Goal: Information Seeking & Learning: Learn about a topic

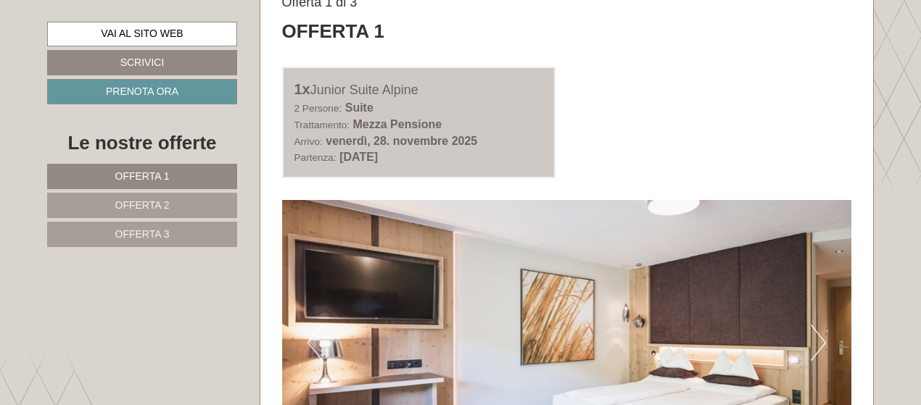
scroll to position [870, 0]
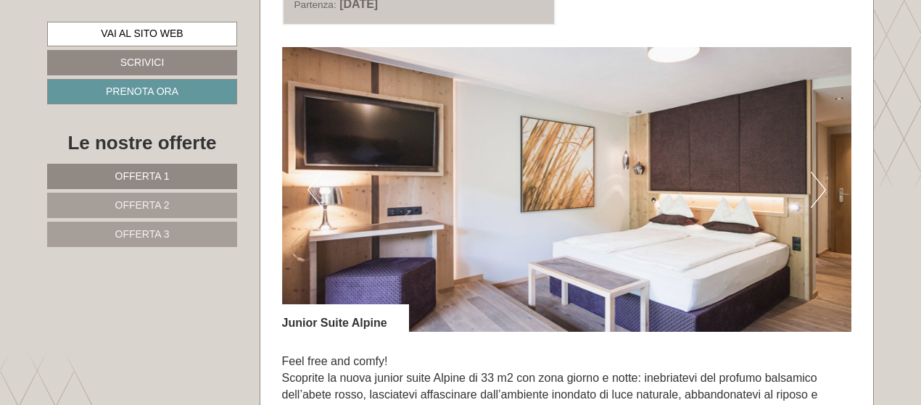
click at [823, 194] on button "Next" at bounding box center [818, 190] width 15 height 36
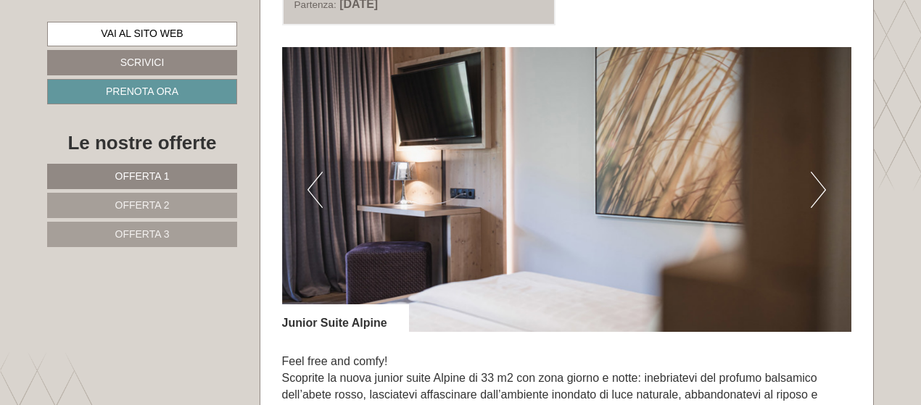
click at [823, 194] on button "Next" at bounding box center [818, 190] width 15 height 36
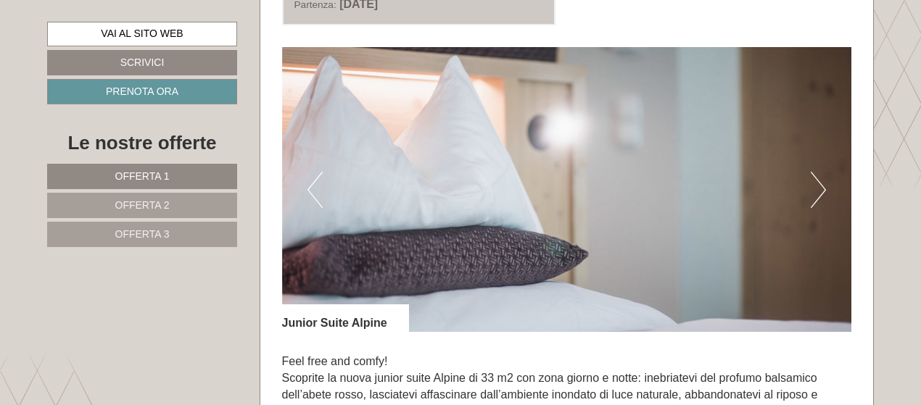
click at [823, 194] on button "Next" at bounding box center [818, 190] width 15 height 36
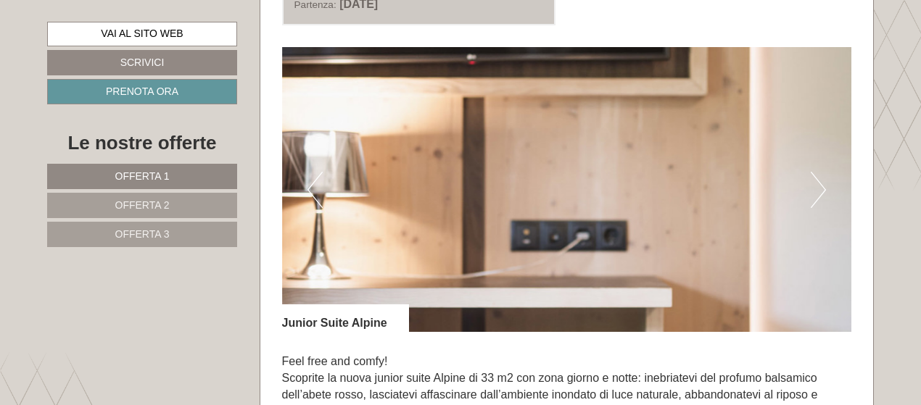
click at [823, 194] on button "Next" at bounding box center [818, 190] width 15 height 36
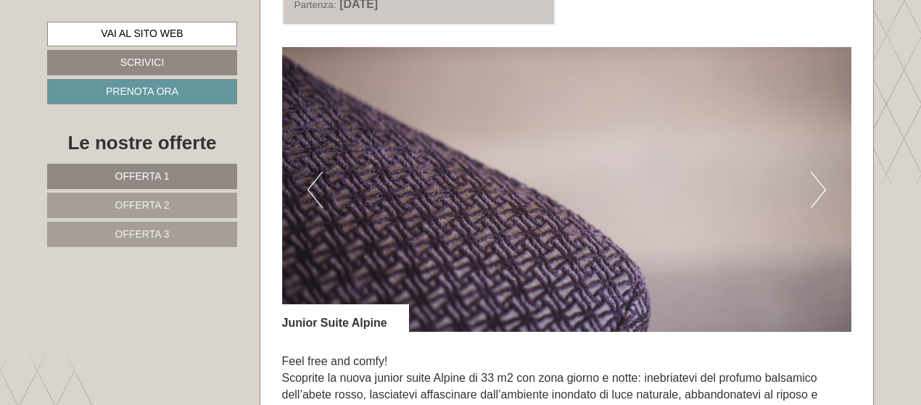
click at [823, 194] on button "Next" at bounding box center [818, 190] width 15 height 36
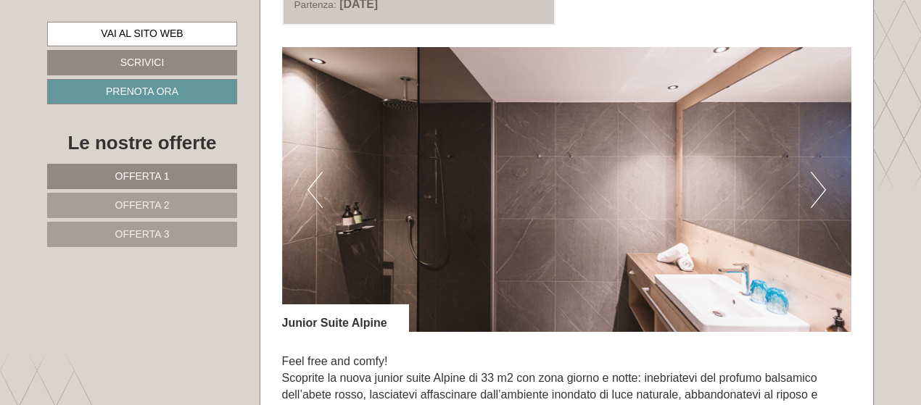
click at [823, 194] on button "Next" at bounding box center [818, 190] width 15 height 36
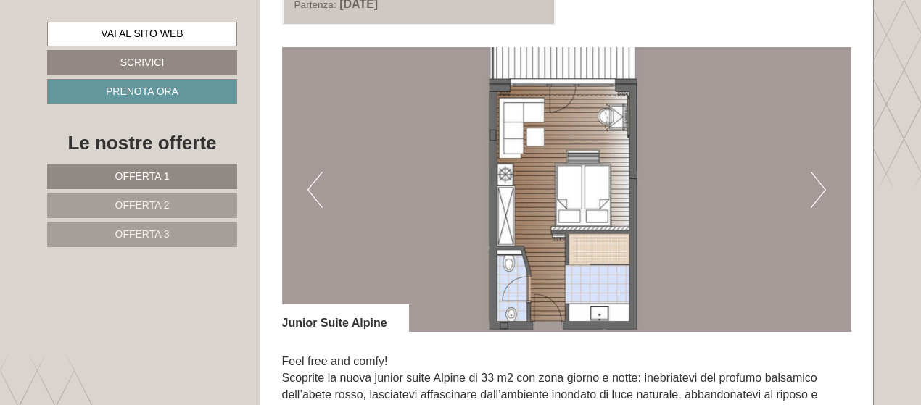
click at [823, 194] on button "Next" at bounding box center [818, 190] width 15 height 36
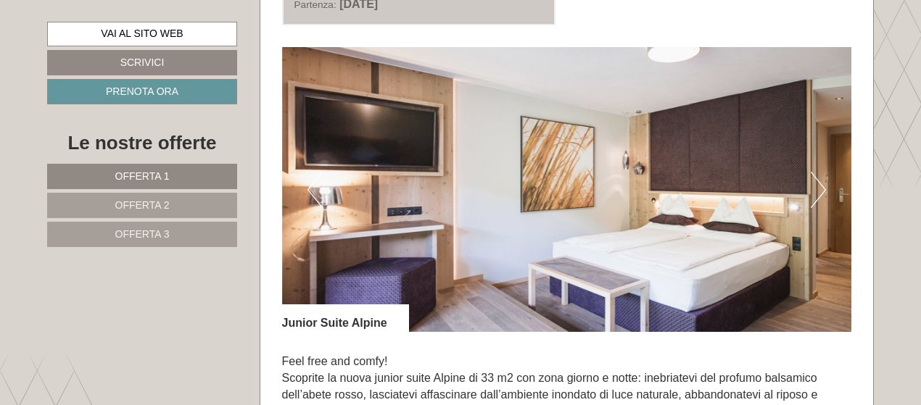
click at [823, 194] on button "Next" at bounding box center [818, 190] width 15 height 36
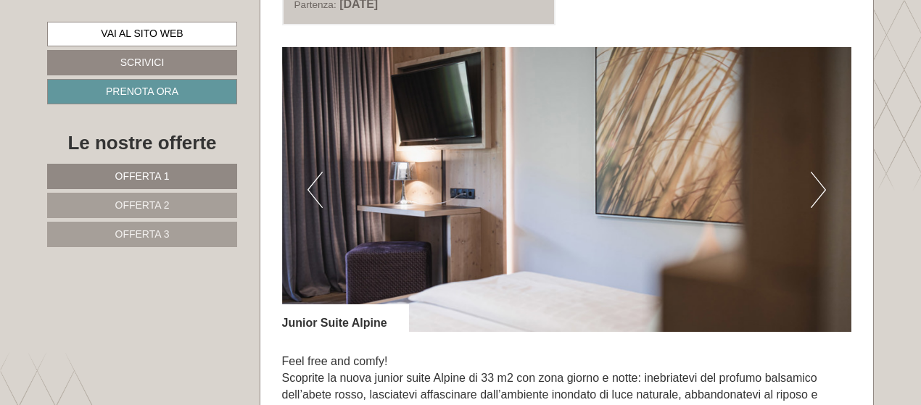
click at [823, 194] on button "Next" at bounding box center [818, 190] width 15 height 36
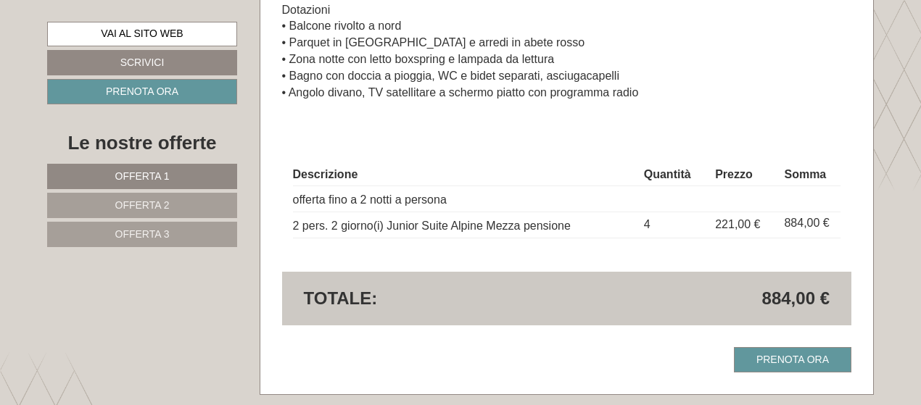
scroll to position [1233, 0]
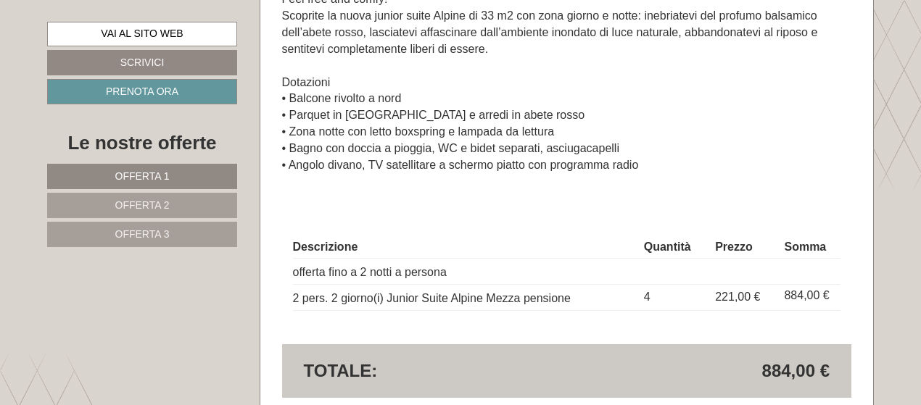
click at [230, 209] on link "Offerta 2" at bounding box center [142, 205] width 190 height 25
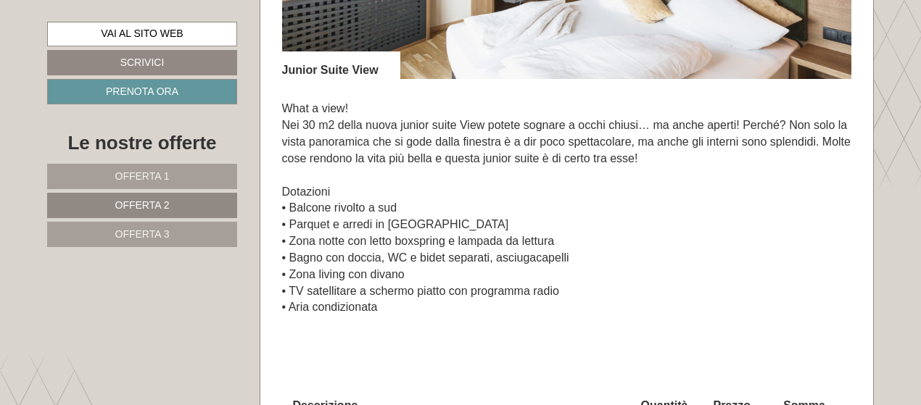
scroll to position [979, 0]
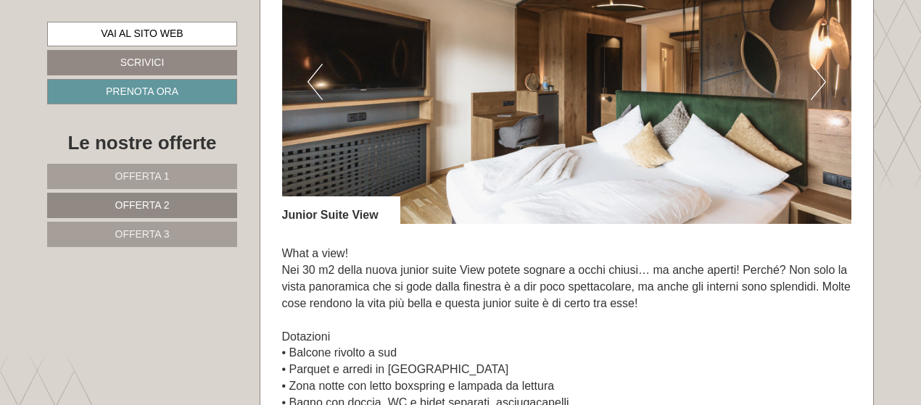
click at [818, 71] on button "Next" at bounding box center [818, 82] width 15 height 36
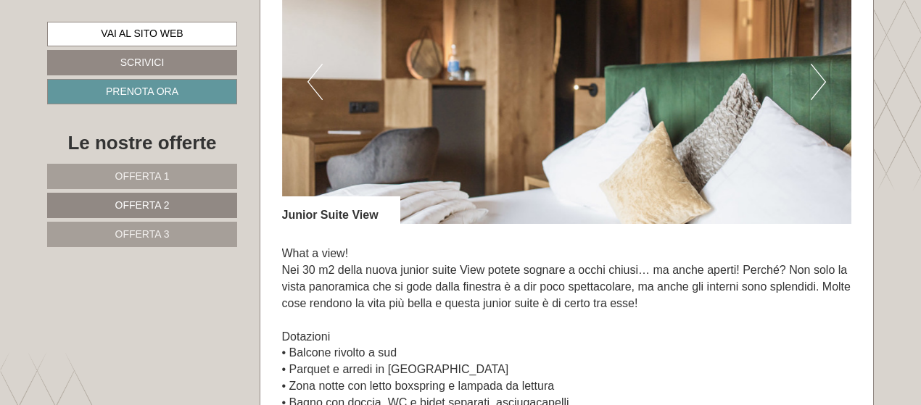
click at [818, 71] on button "Next" at bounding box center [818, 82] width 15 height 36
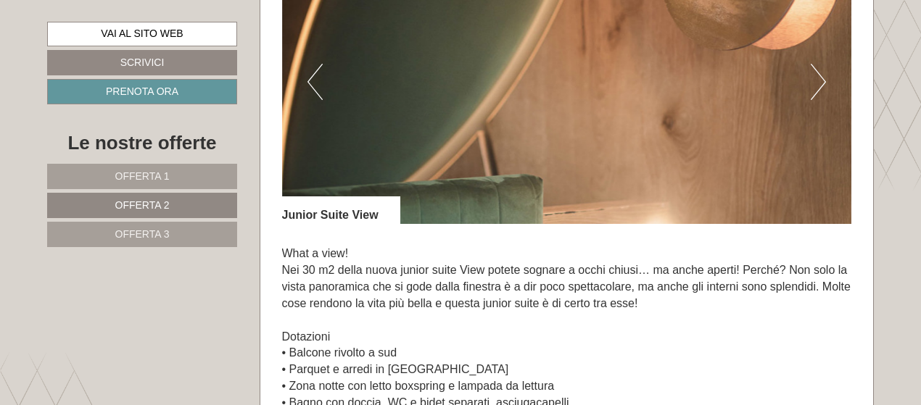
click at [818, 71] on button "Next" at bounding box center [818, 82] width 15 height 36
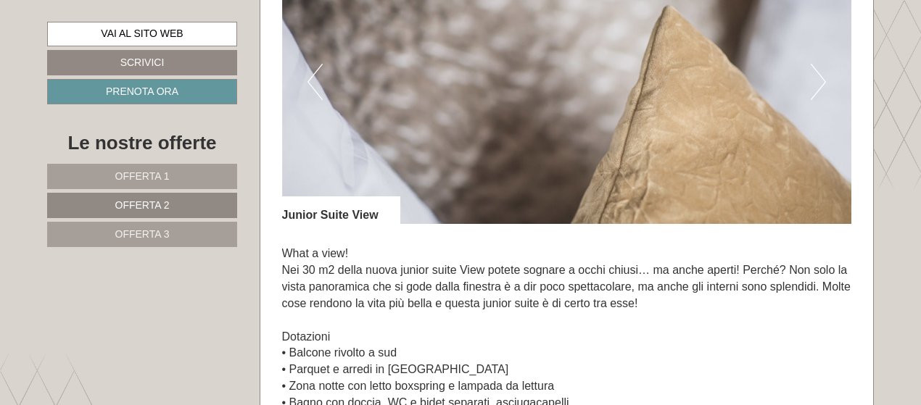
click at [818, 71] on button "Next" at bounding box center [818, 82] width 15 height 36
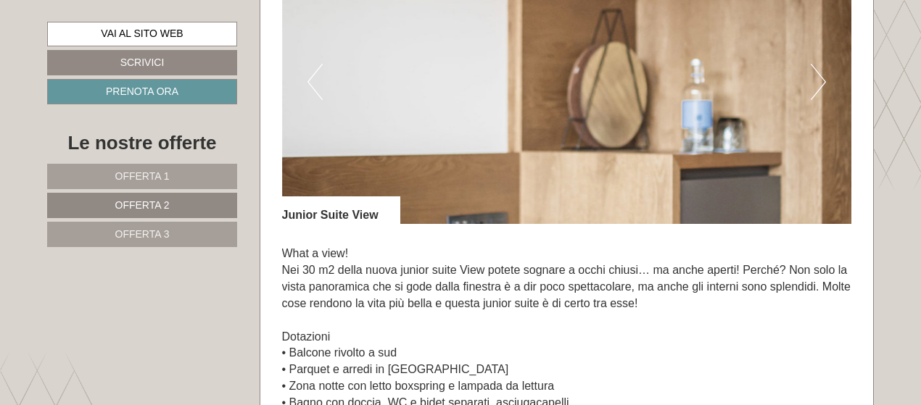
click at [818, 71] on button "Next" at bounding box center [818, 82] width 15 height 36
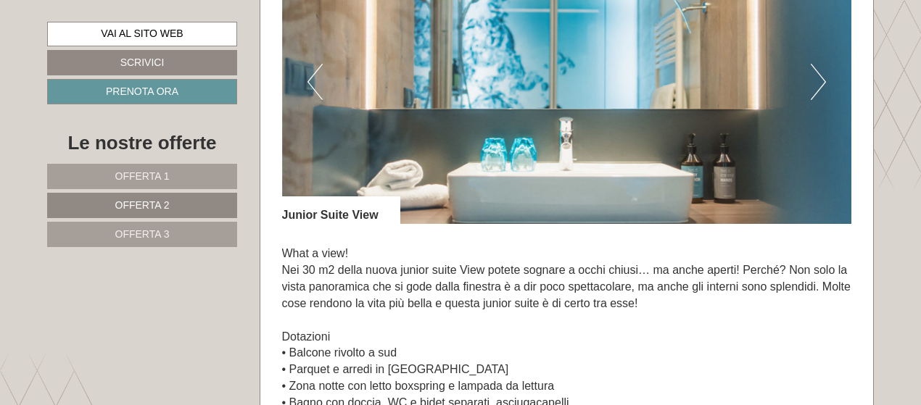
click at [818, 71] on button "Next" at bounding box center [818, 82] width 15 height 36
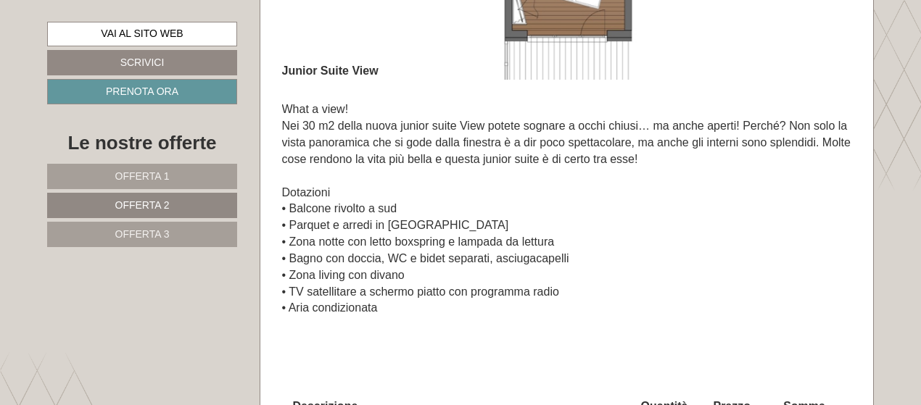
scroll to position [1124, 0]
click at [127, 231] on span "Offerta 3" at bounding box center [142, 234] width 54 height 12
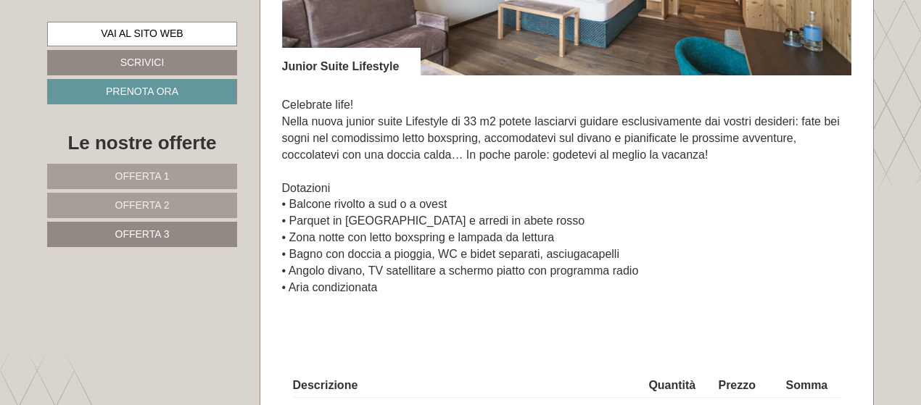
scroll to position [979, 0]
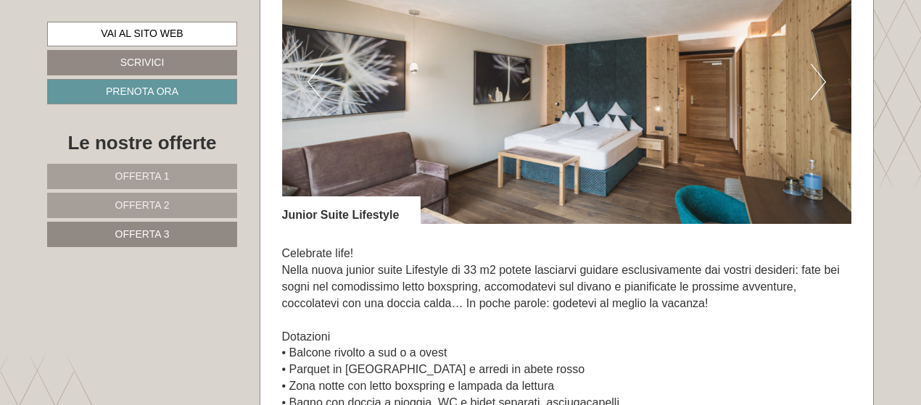
click at [812, 94] on button "Next" at bounding box center [818, 82] width 15 height 36
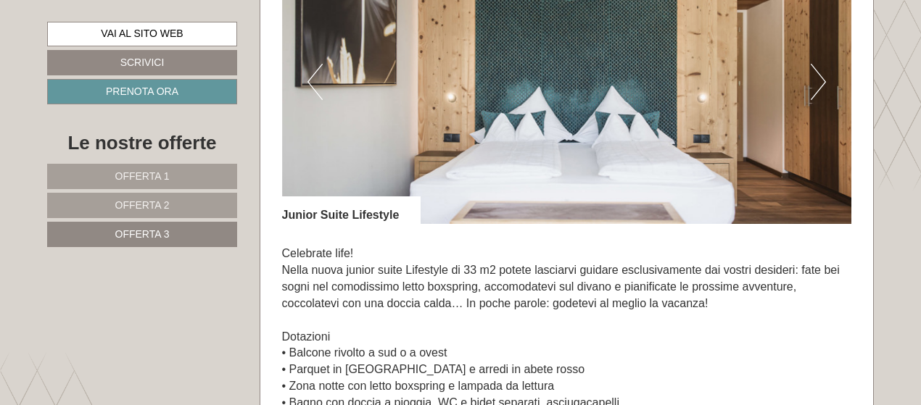
click at [812, 94] on button "Next" at bounding box center [818, 82] width 15 height 36
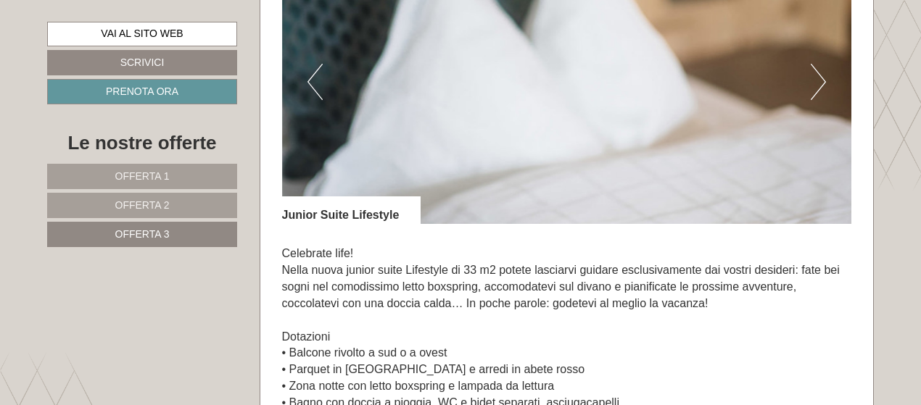
click at [815, 91] on button "Next" at bounding box center [818, 82] width 15 height 36
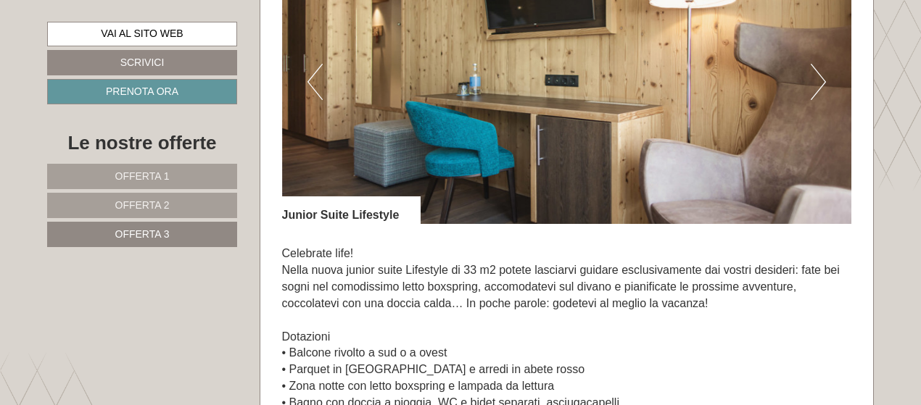
click at [815, 91] on button "Next" at bounding box center [818, 82] width 15 height 36
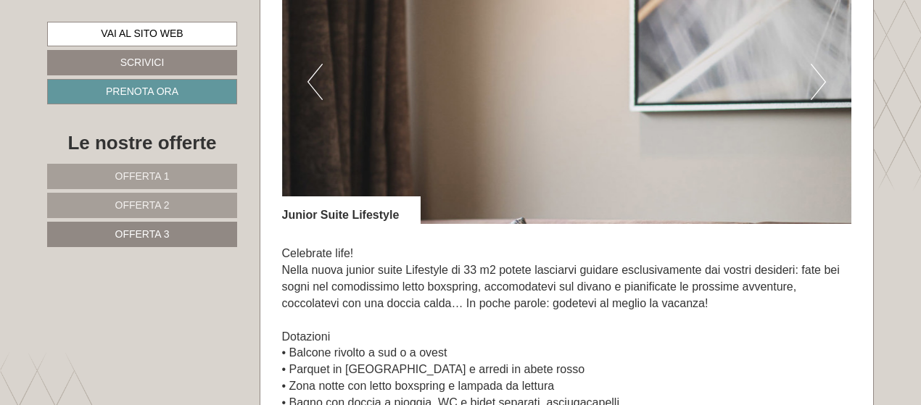
click at [815, 91] on button "Next" at bounding box center [818, 82] width 15 height 36
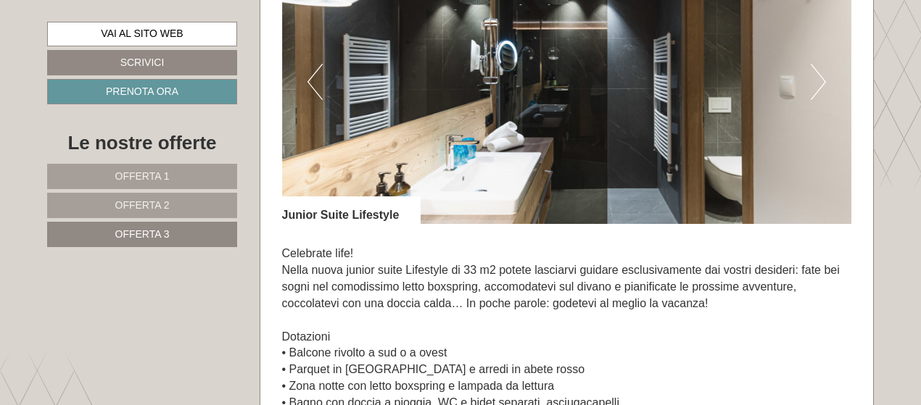
click at [815, 91] on button "Next" at bounding box center [818, 82] width 15 height 36
